Goal: Find specific page/section: Find specific page/section

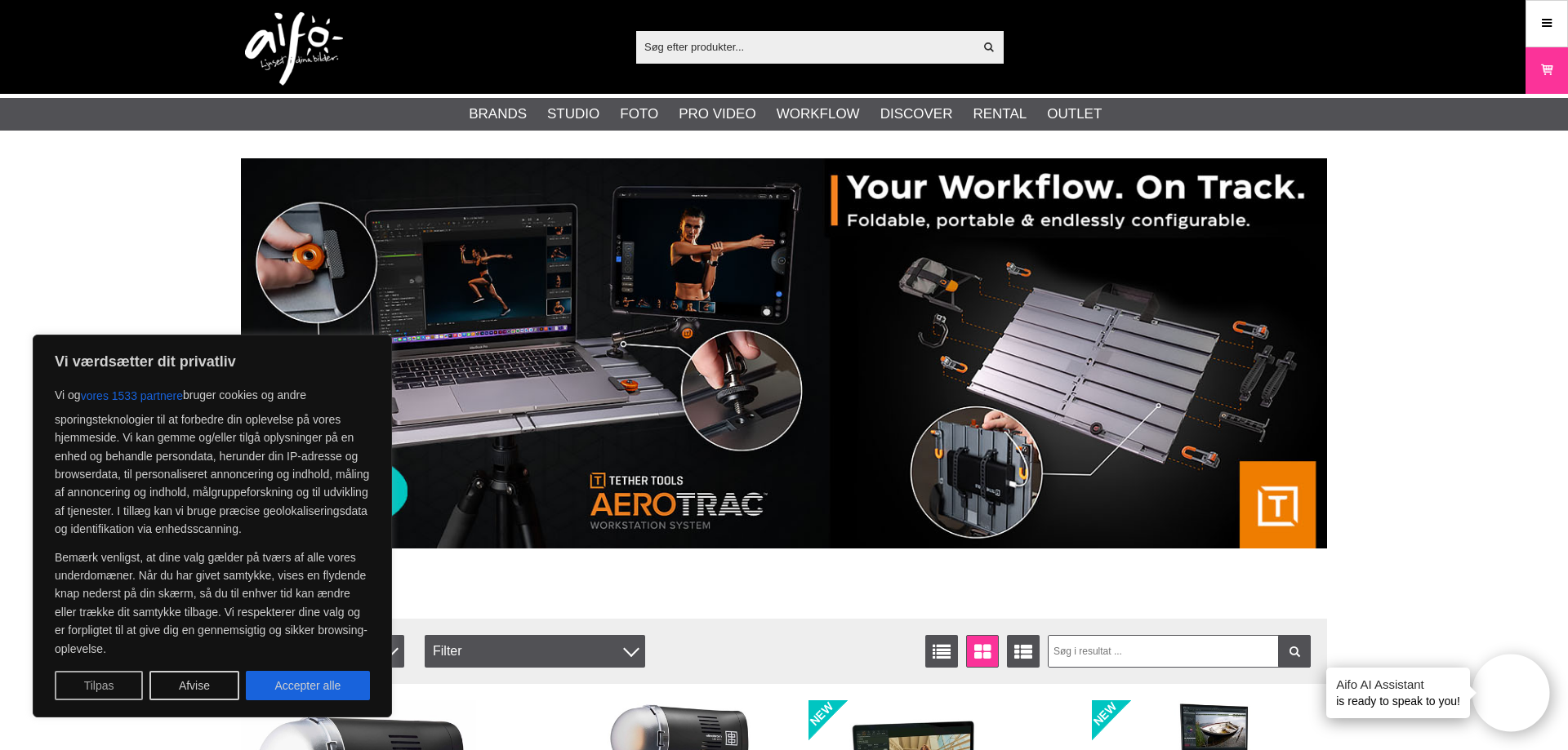
click at [115, 684] on button "Tilpas" at bounding box center [98, 686] width 88 height 30
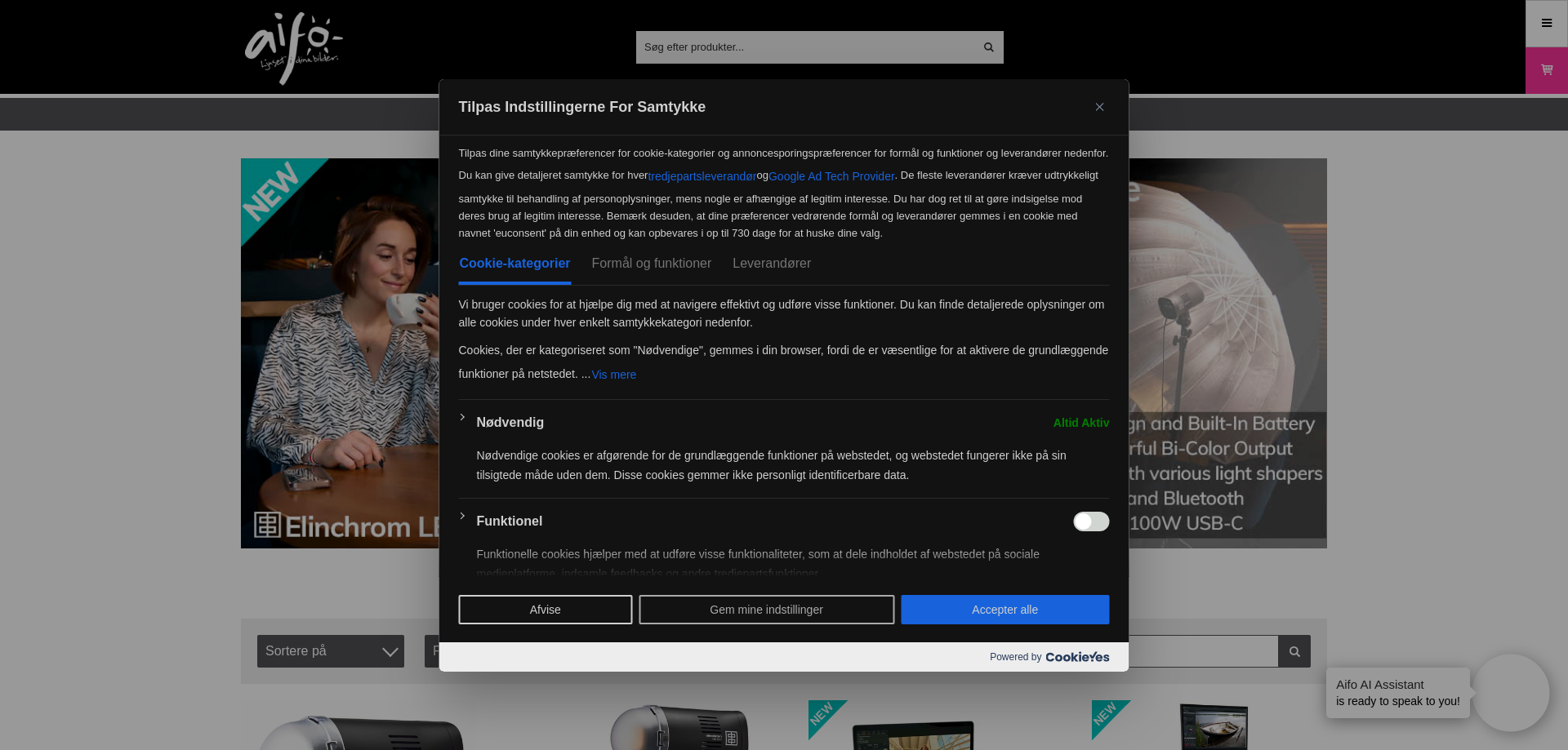
click at [712, 604] on button "Gem mine indstillinger" at bounding box center [766, 610] width 256 height 30
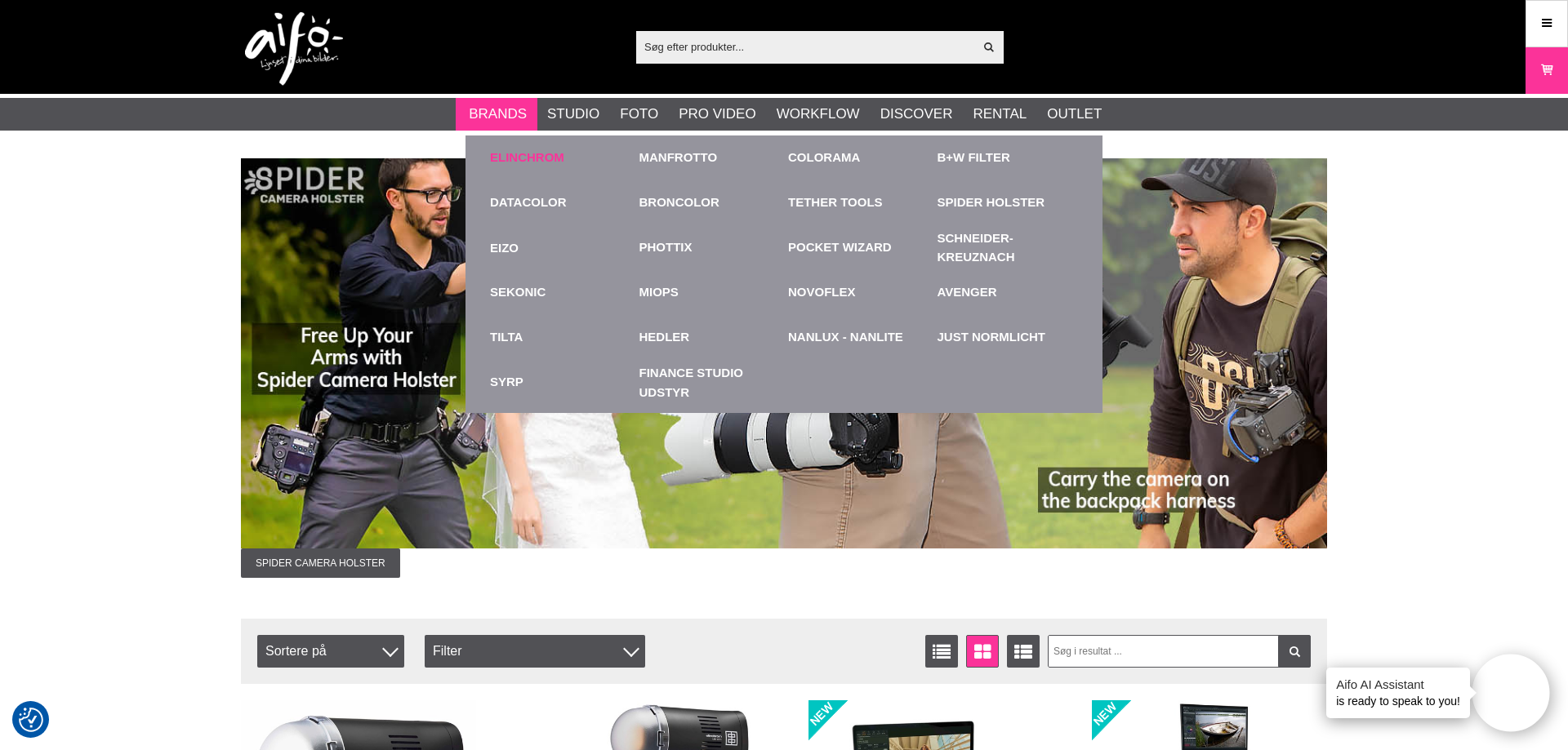
click at [515, 156] on link "Elinchrom" at bounding box center [526, 158] width 74 height 19
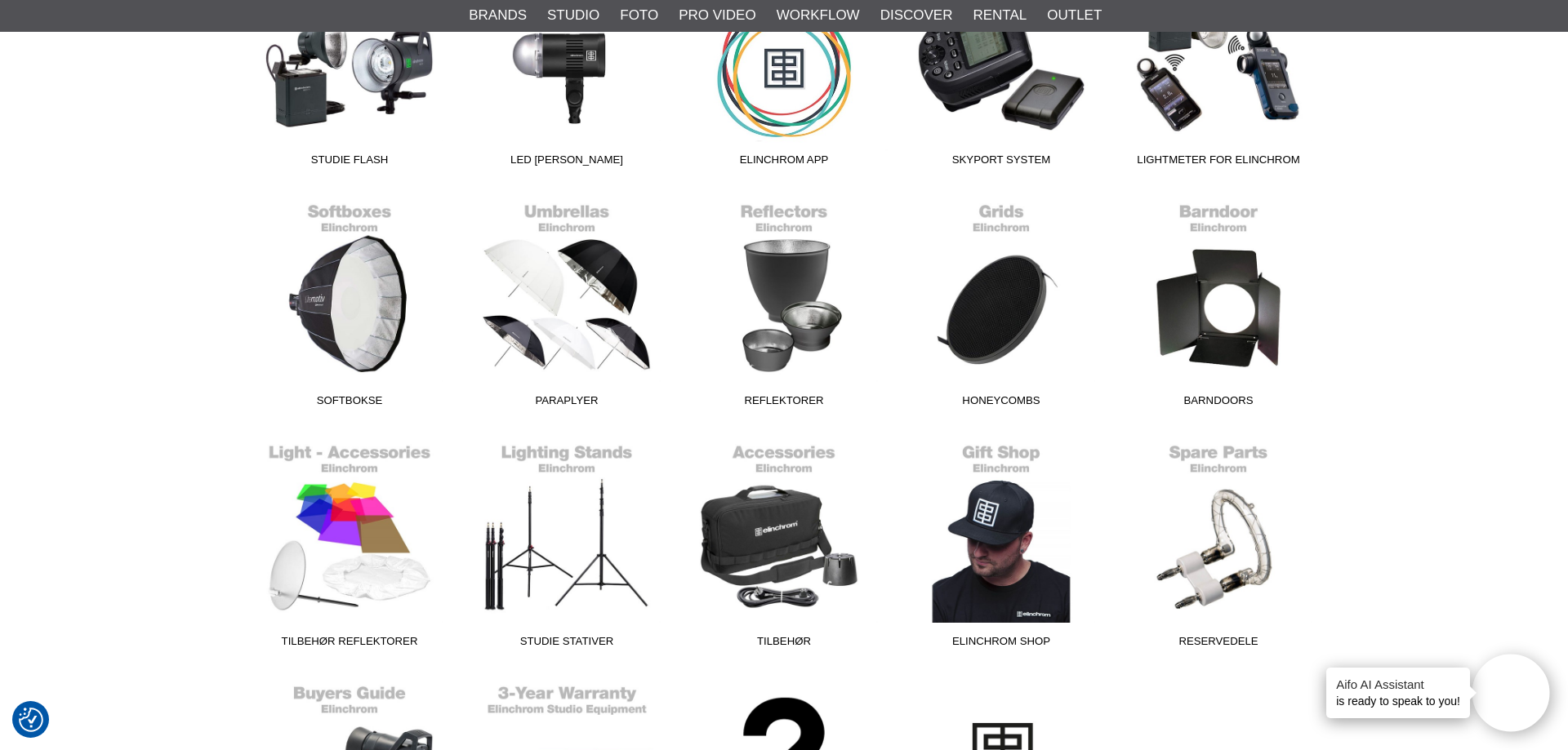
scroll to position [833, 0]
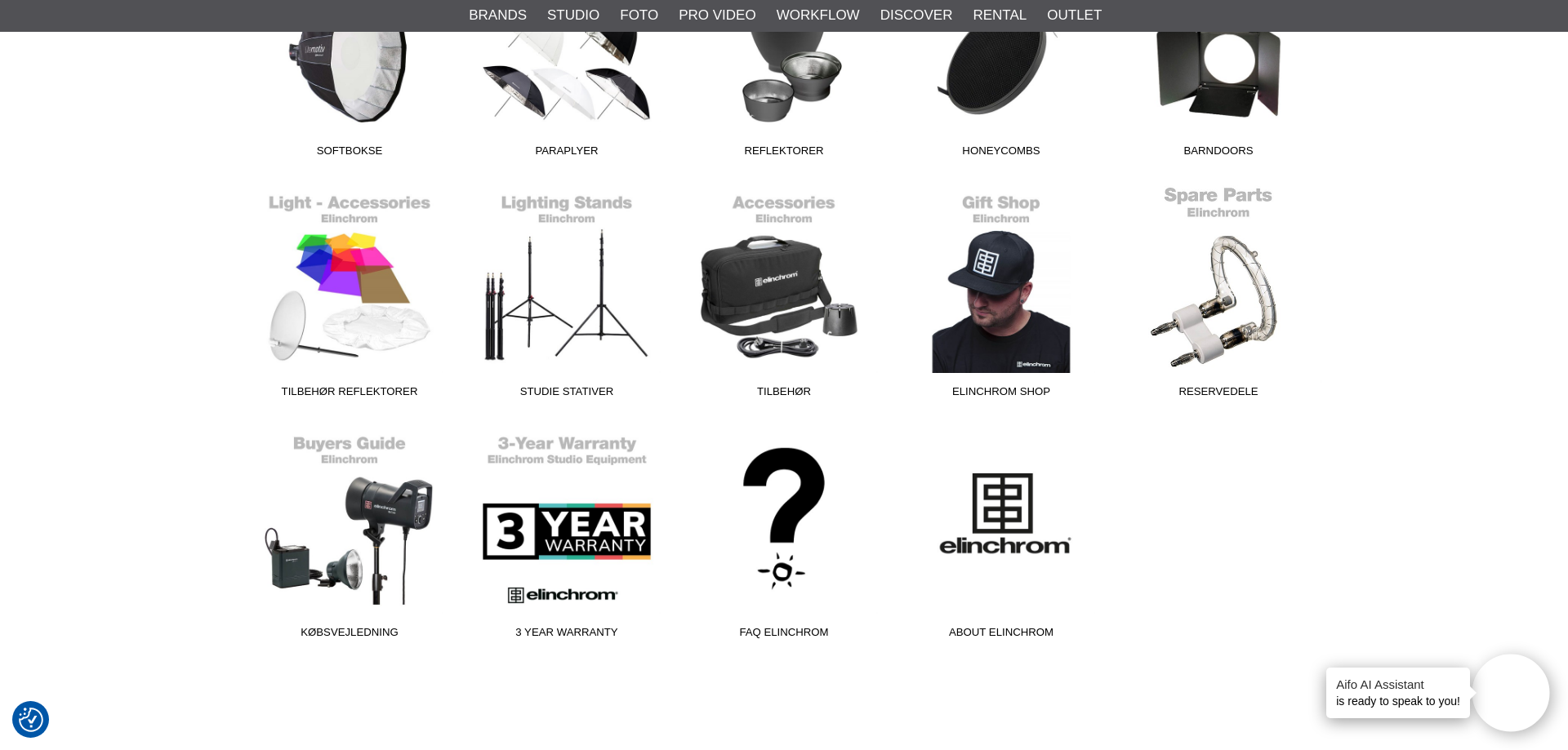
click at [1211, 338] on link "Reservedele" at bounding box center [1218, 295] width 217 height 220
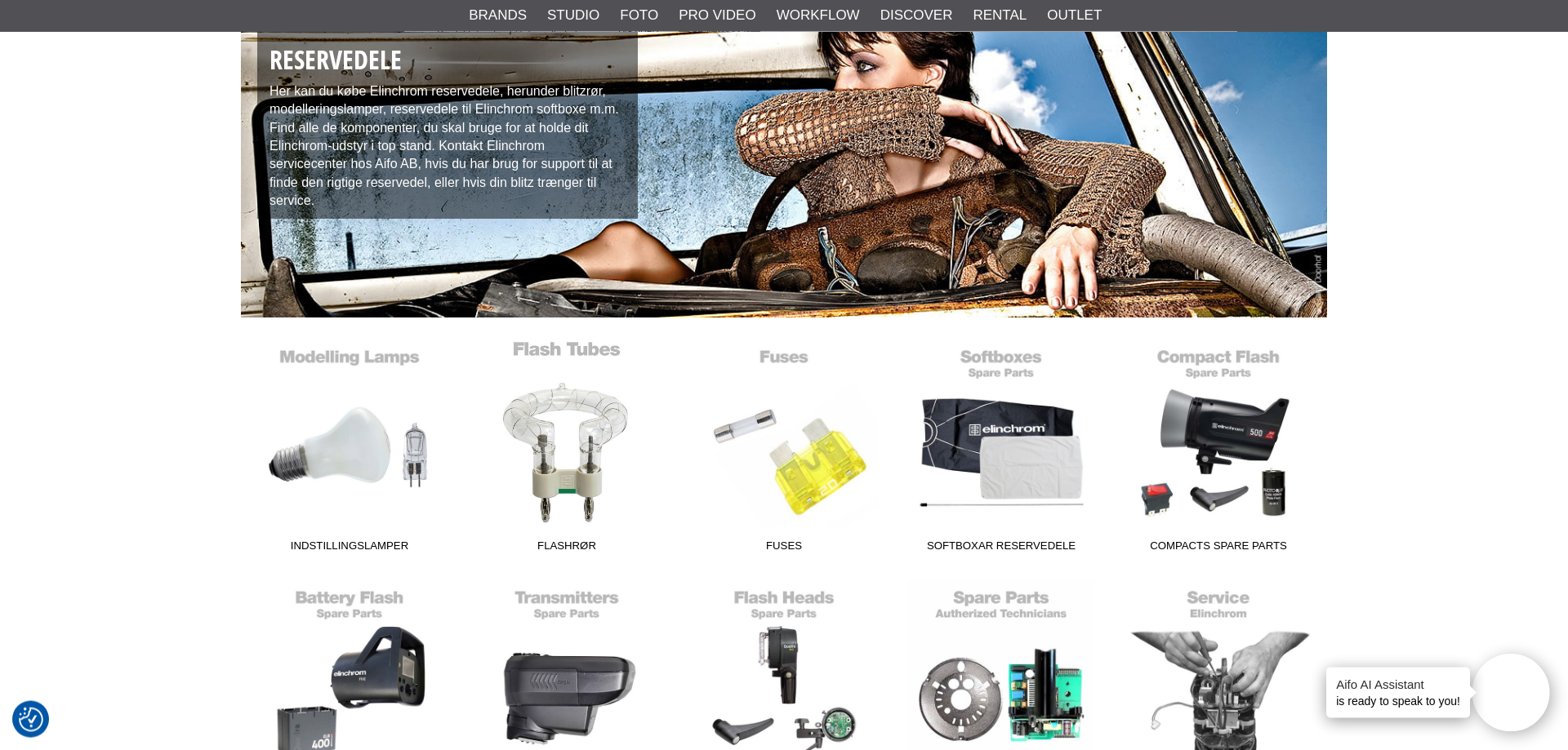
scroll to position [167, 0]
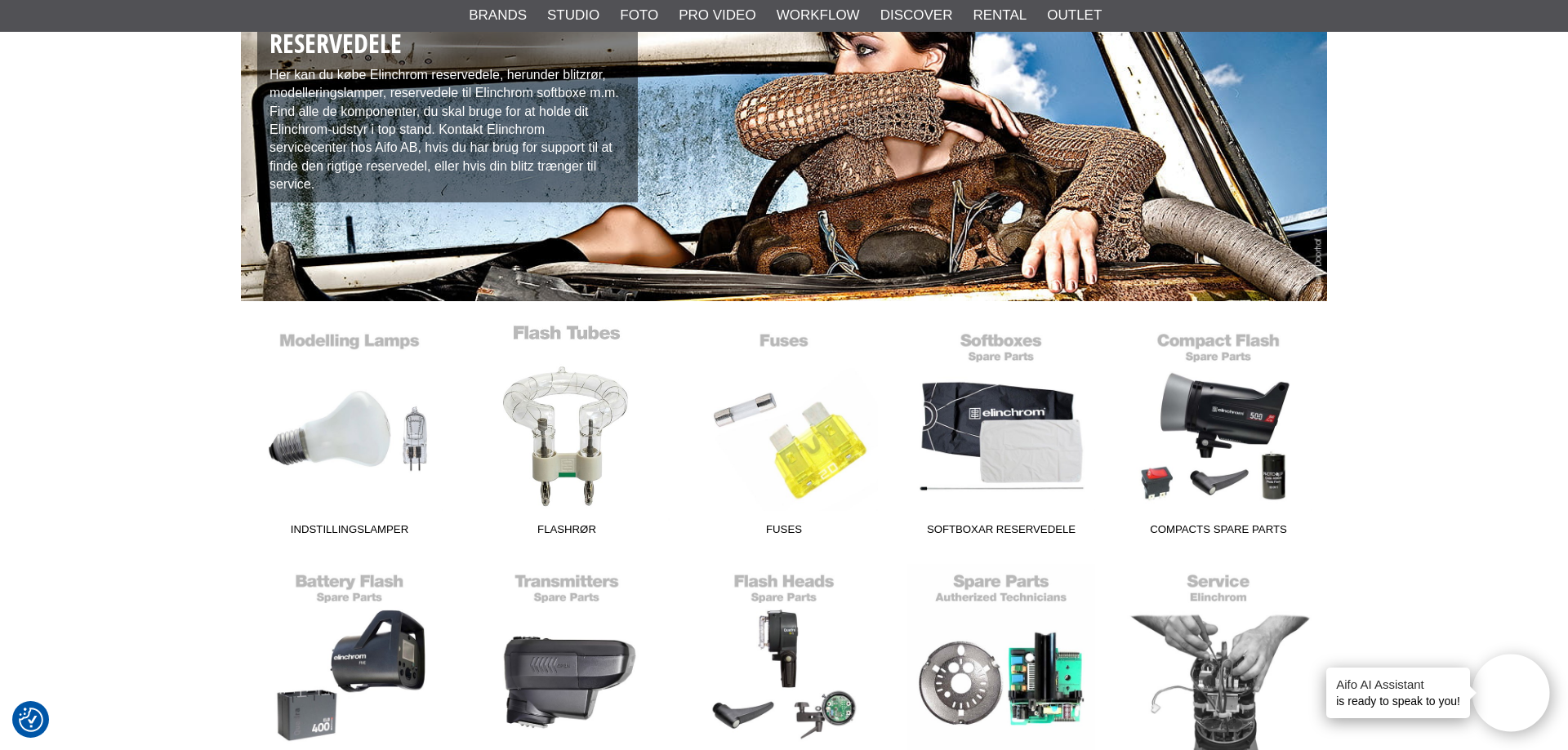
click at [586, 432] on link "Flashrør" at bounding box center [567, 433] width 217 height 220
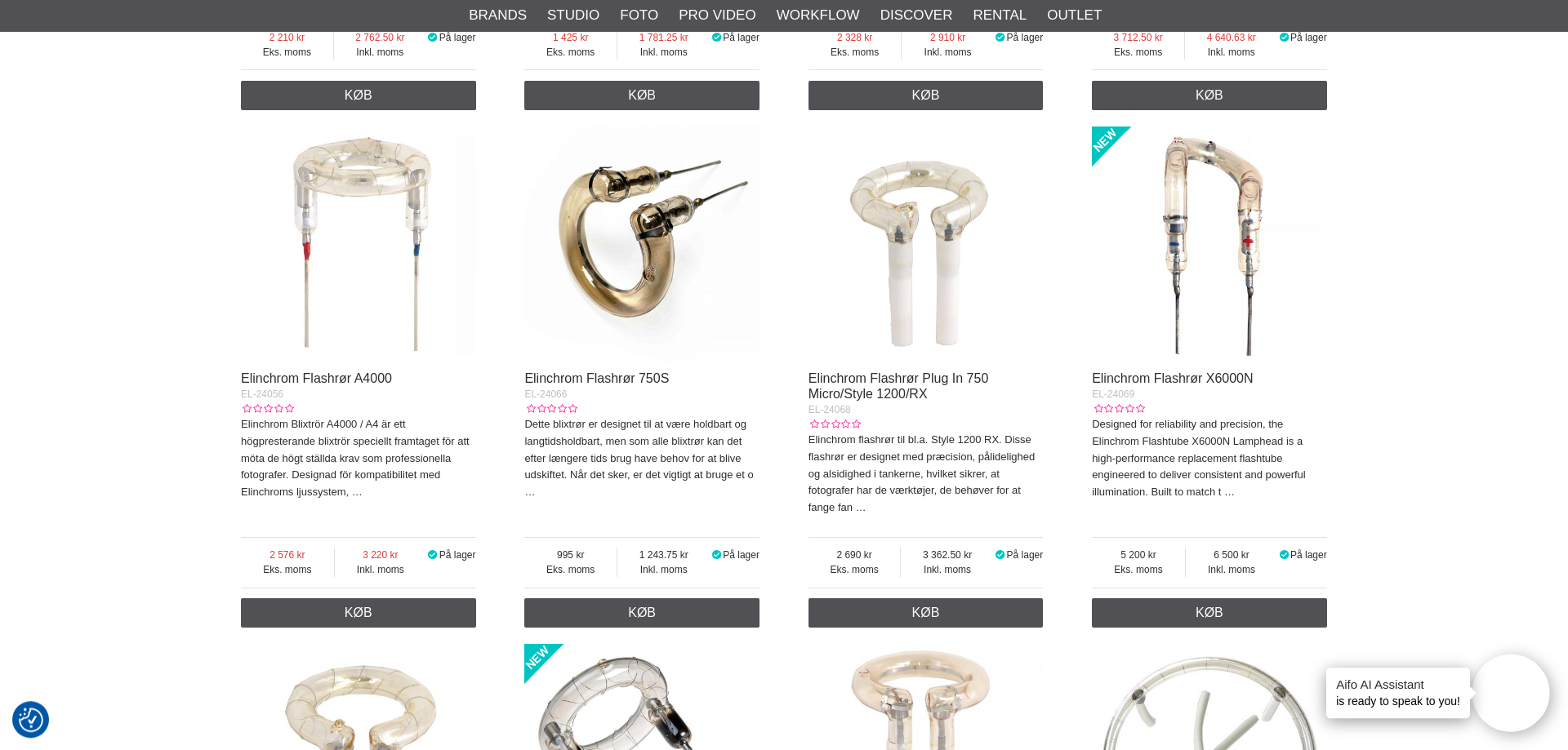
scroll to position [1832, 0]
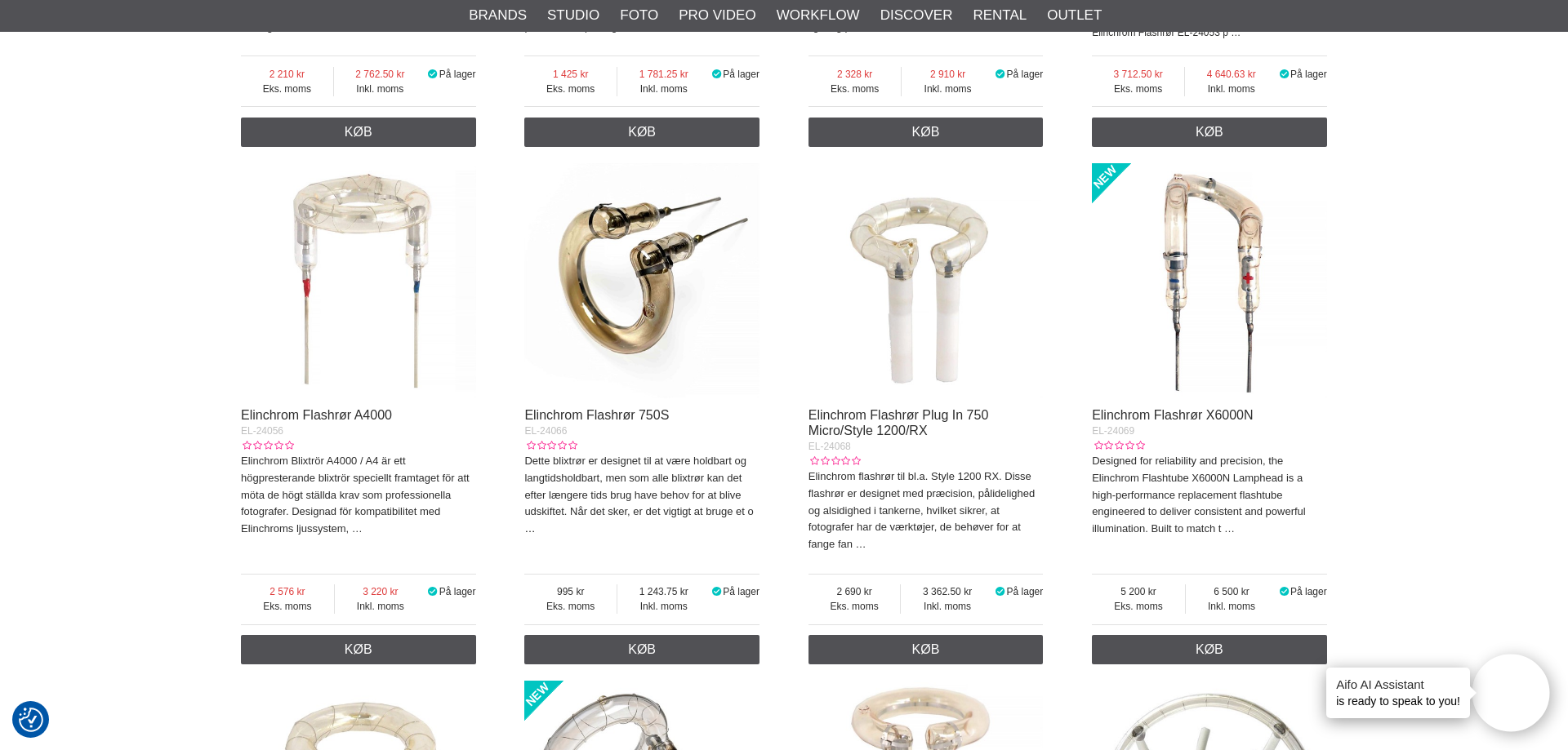
click at [527, 535] on link "…" at bounding box center [529, 528] width 11 height 12
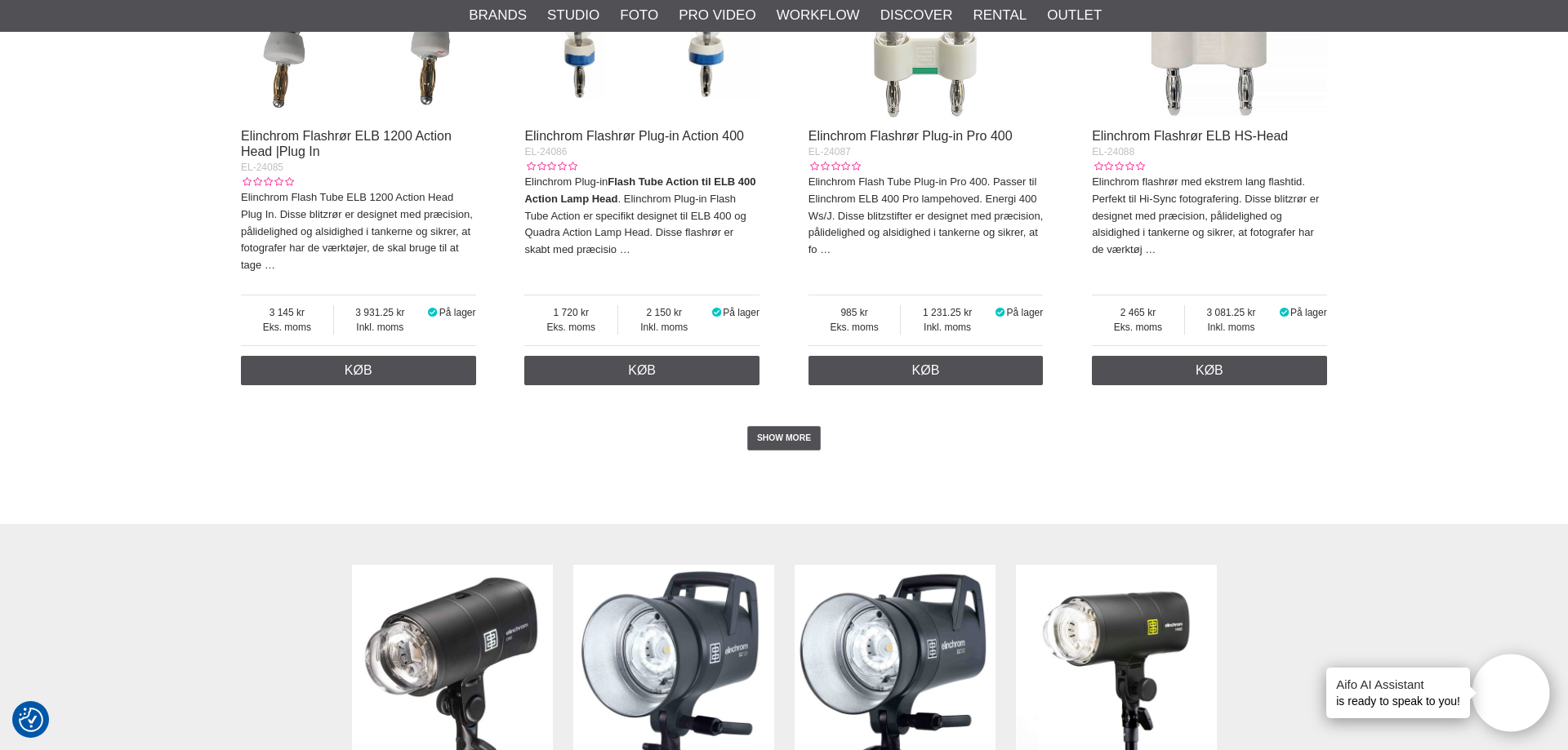
scroll to position [3747, 0]
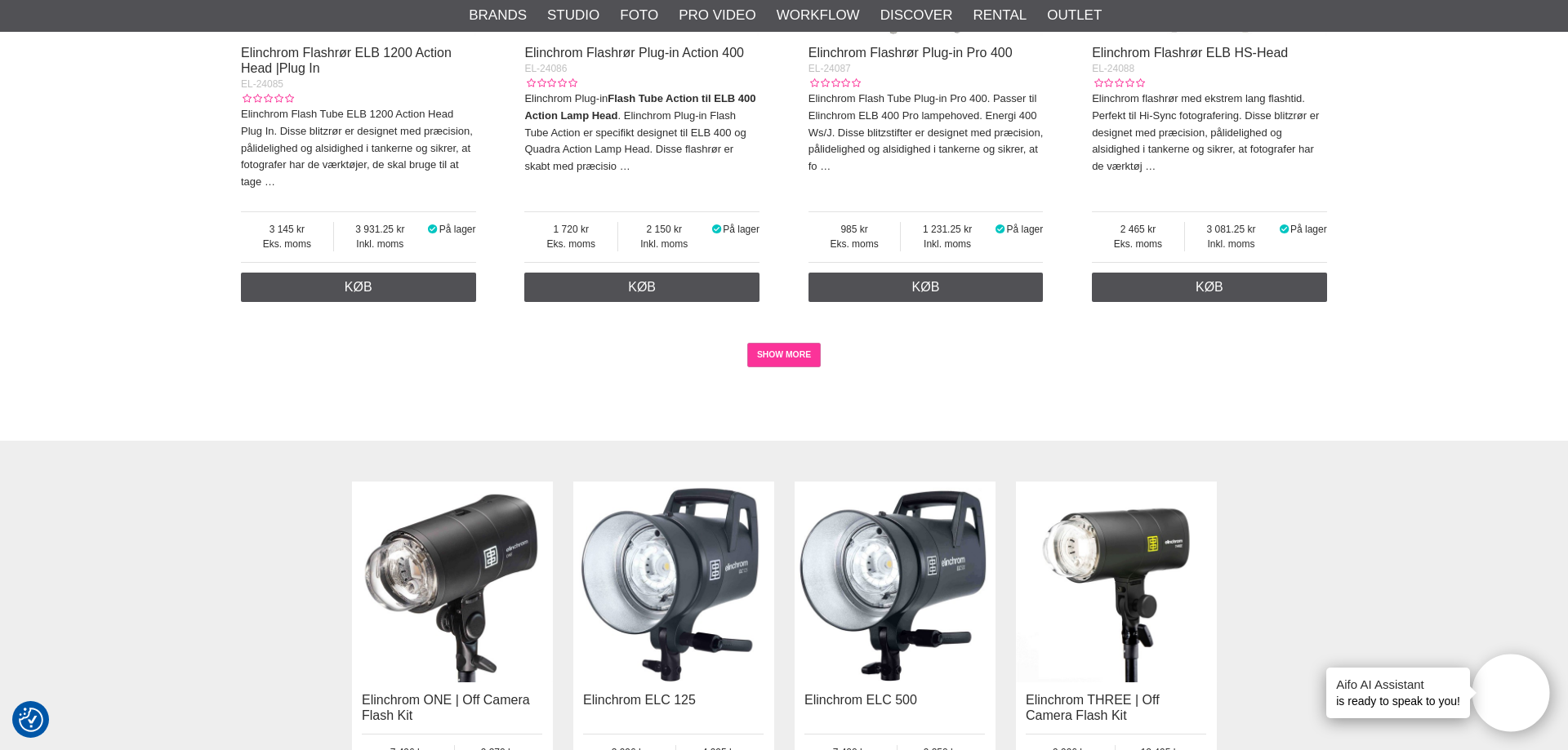
click at [765, 365] on link "SHOW MORE" at bounding box center [784, 354] width 74 height 25
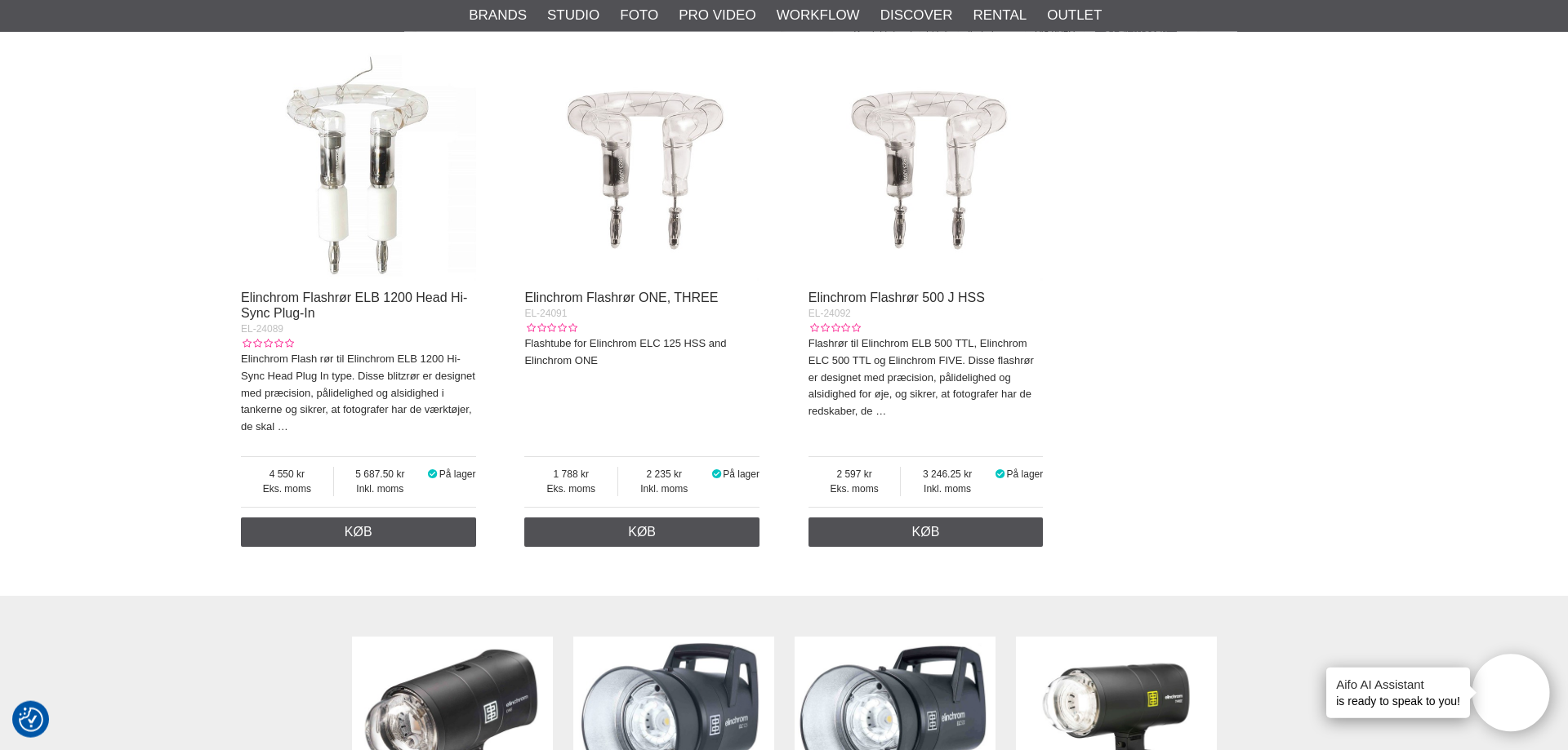
scroll to position [3911, 0]
